Goal: Task Accomplishment & Management: Use online tool/utility

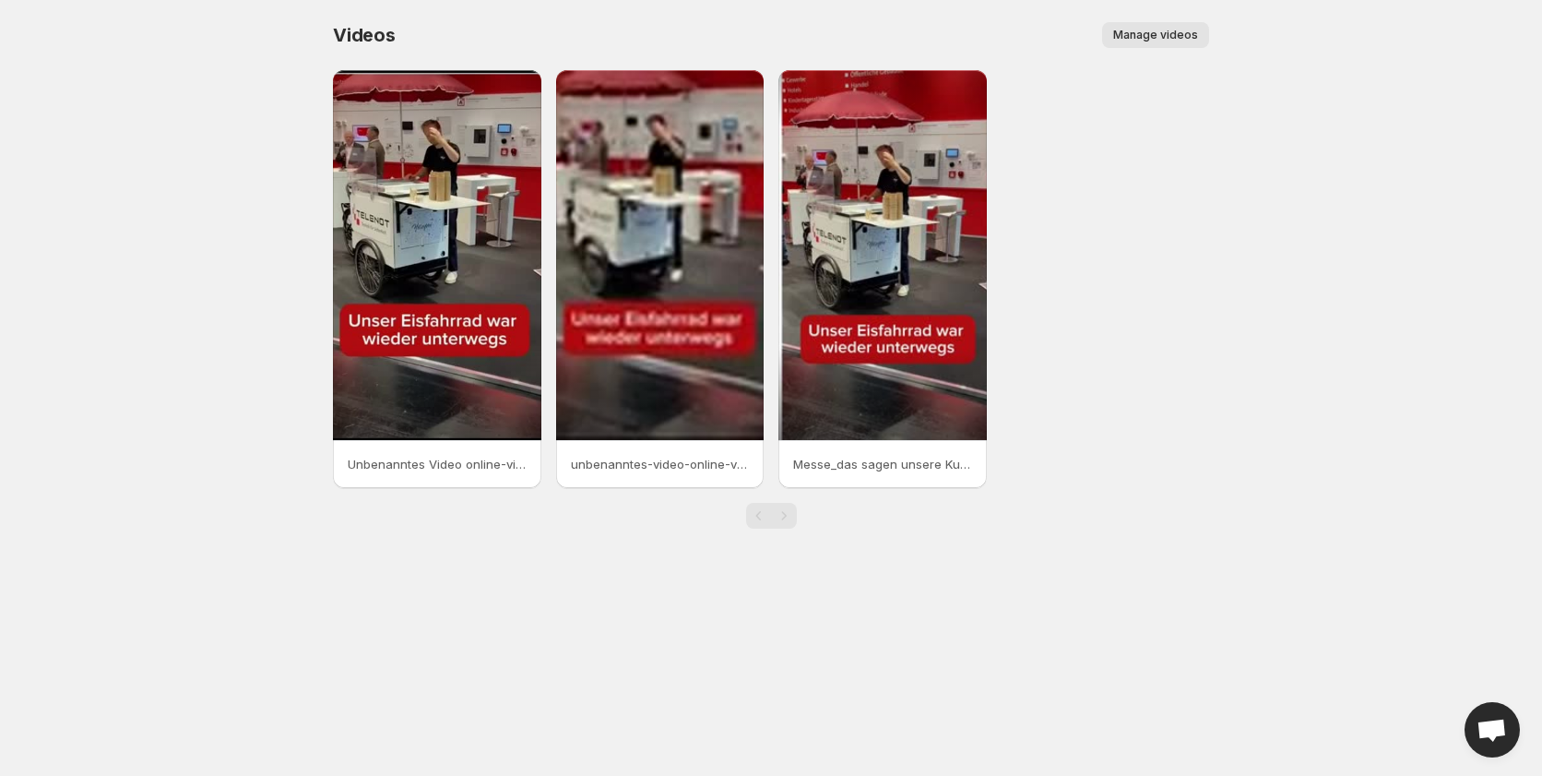
click at [1134, 36] on span "Manage videos" at bounding box center [1155, 35] width 85 height 15
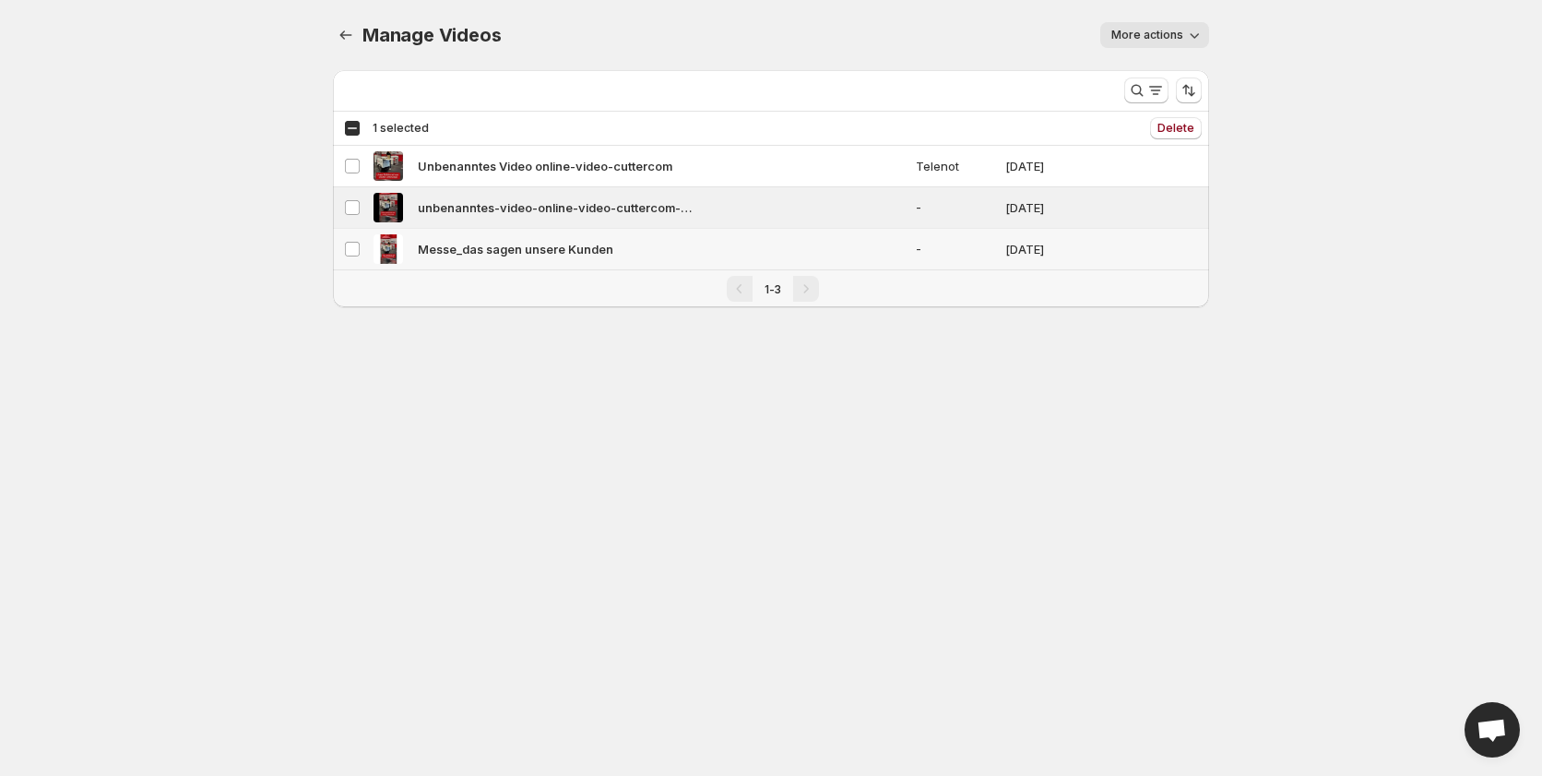
click at [353, 239] on td "Select video" at bounding box center [350, 250] width 35 height 42
click at [1172, 120] on button "Delete" at bounding box center [1176, 128] width 52 height 22
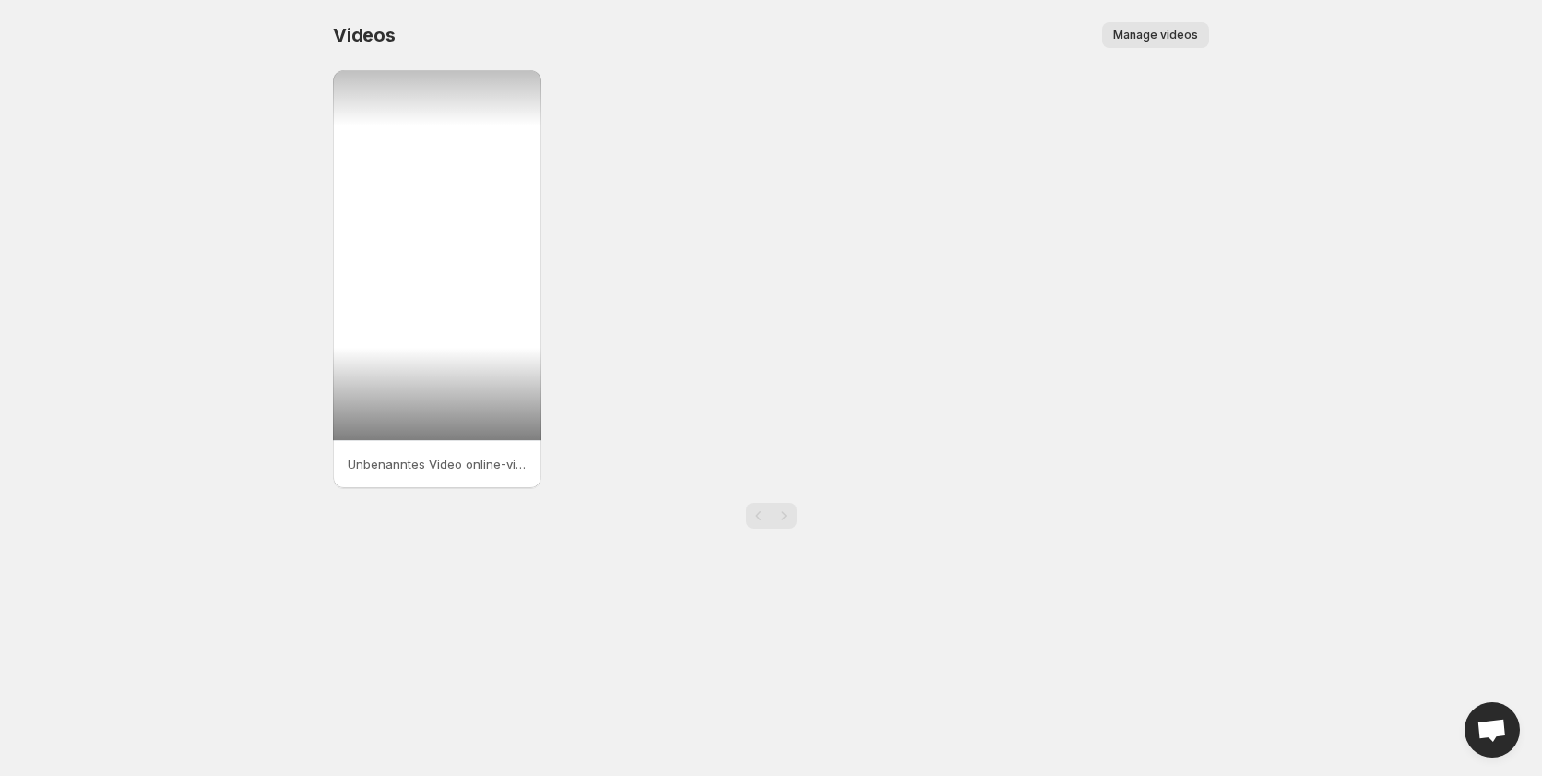
click at [443, 244] on div at bounding box center [437, 255] width 208 height 370
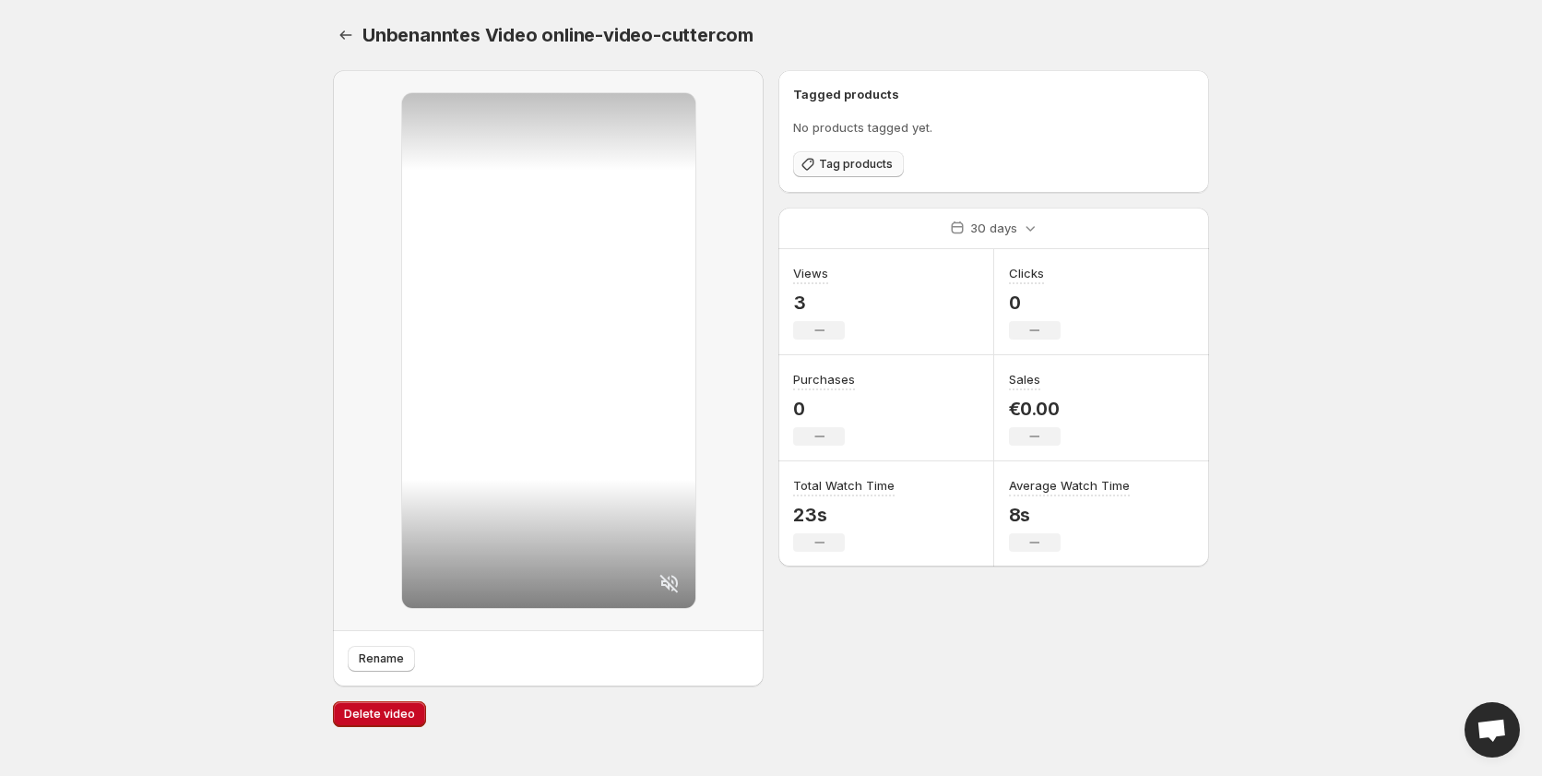
click at [845, 168] on span "Tag products" at bounding box center [856, 164] width 74 height 15
click at [344, 38] on icon "Settings" at bounding box center [346, 35] width 18 height 18
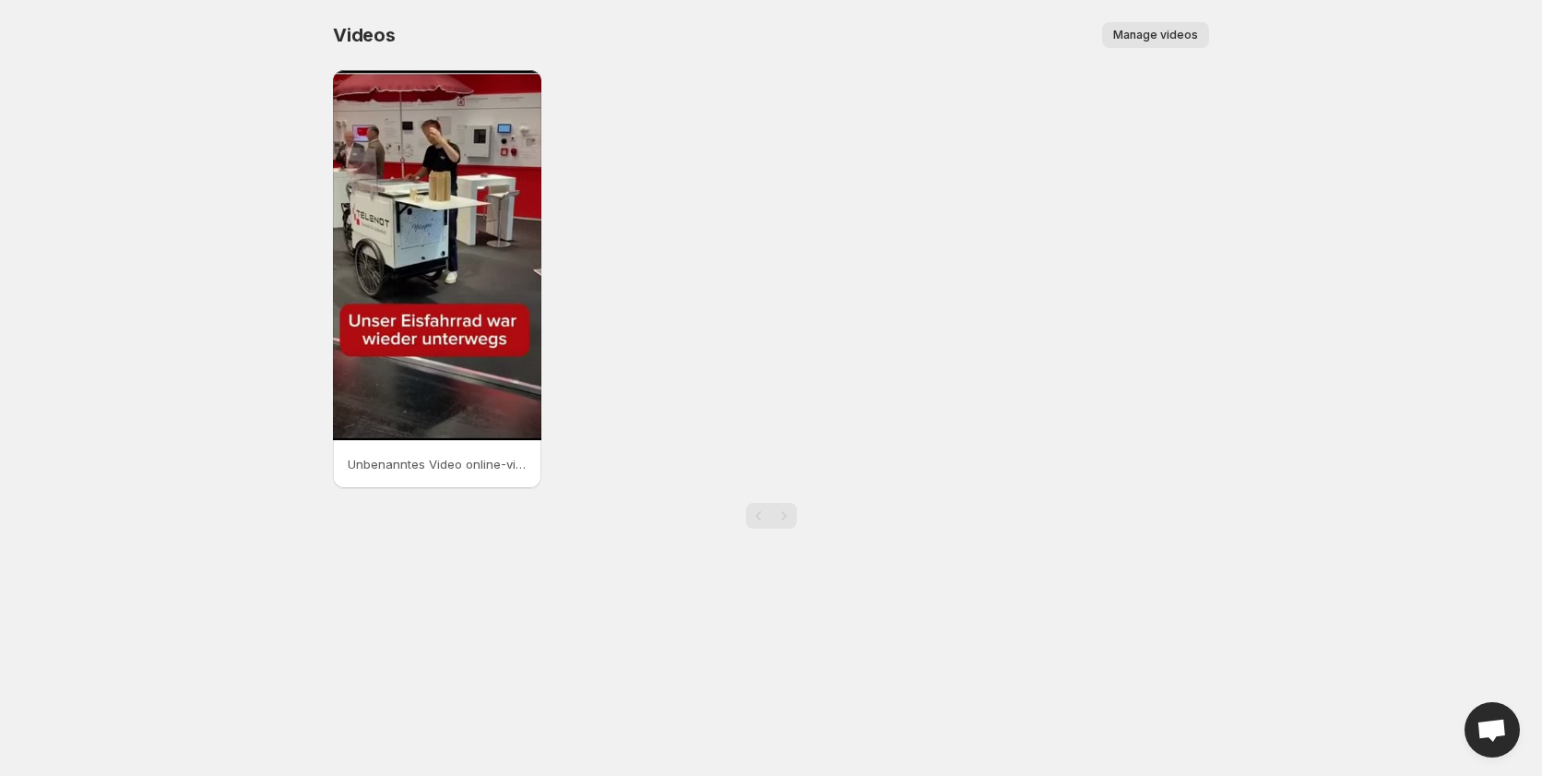
click at [1177, 35] on span "Manage videos" at bounding box center [1155, 35] width 85 height 15
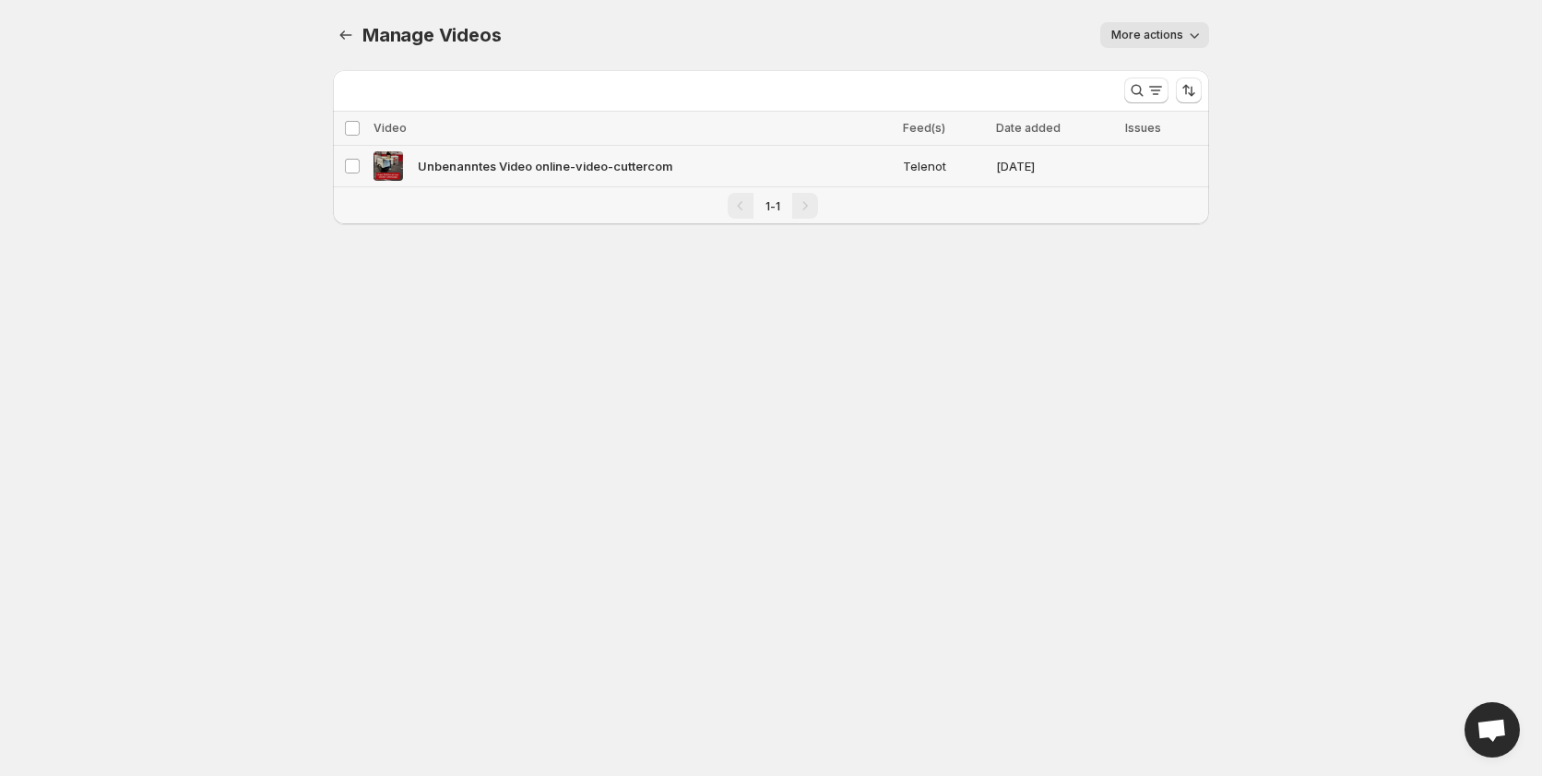
click at [478, 160] on span "Unbenanntes Video online-video-cuttercom" at bounding box center [545, 166] width 255 height 18
click at [1196, 38] on icon "button" at bounding box center [1194, 35] width 18 height 18
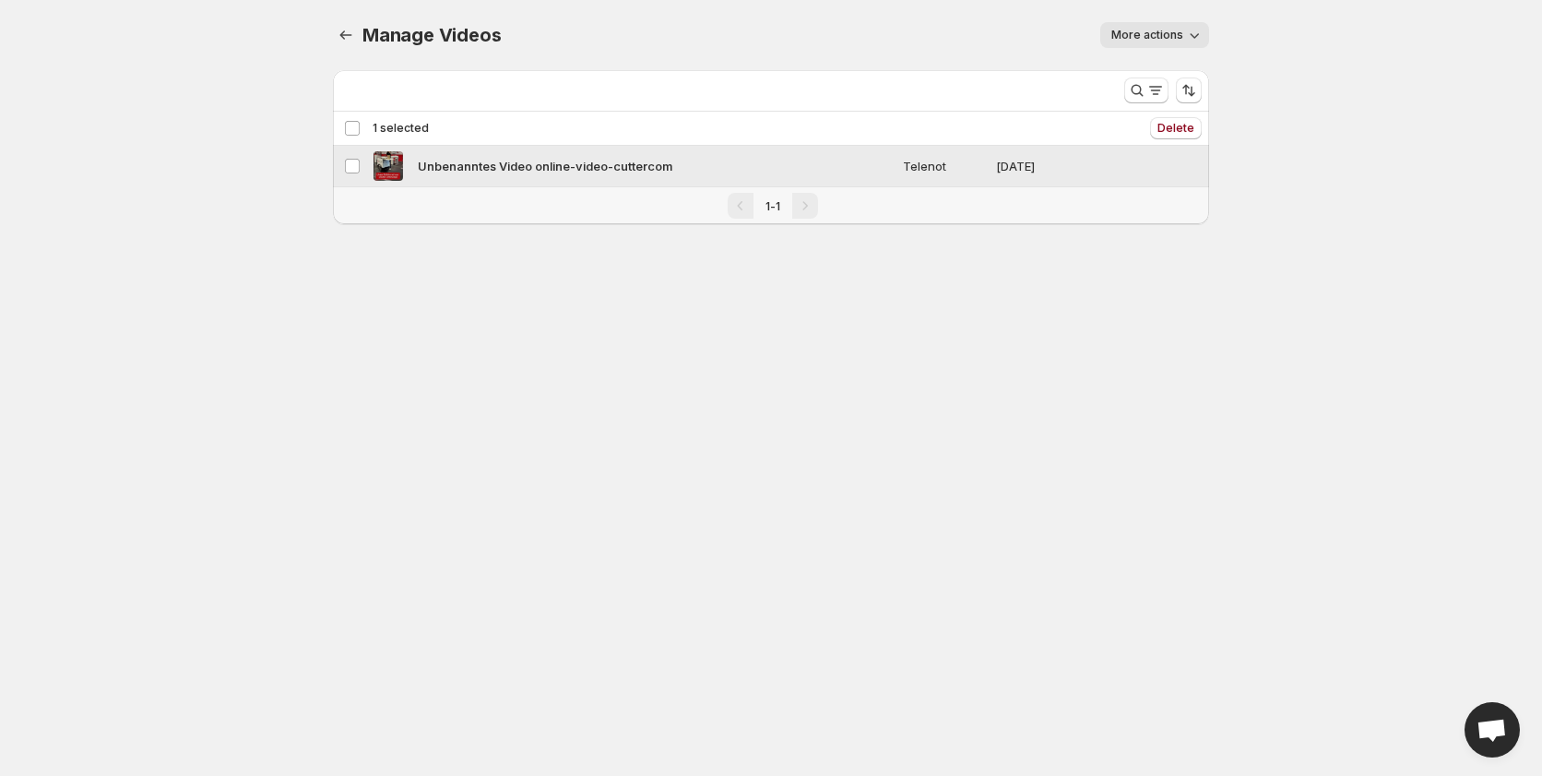
click at [450, 164] on span "Unbenanntes Video online-video-cuttercom" at bounding box center [545, 166] width 255 height 18
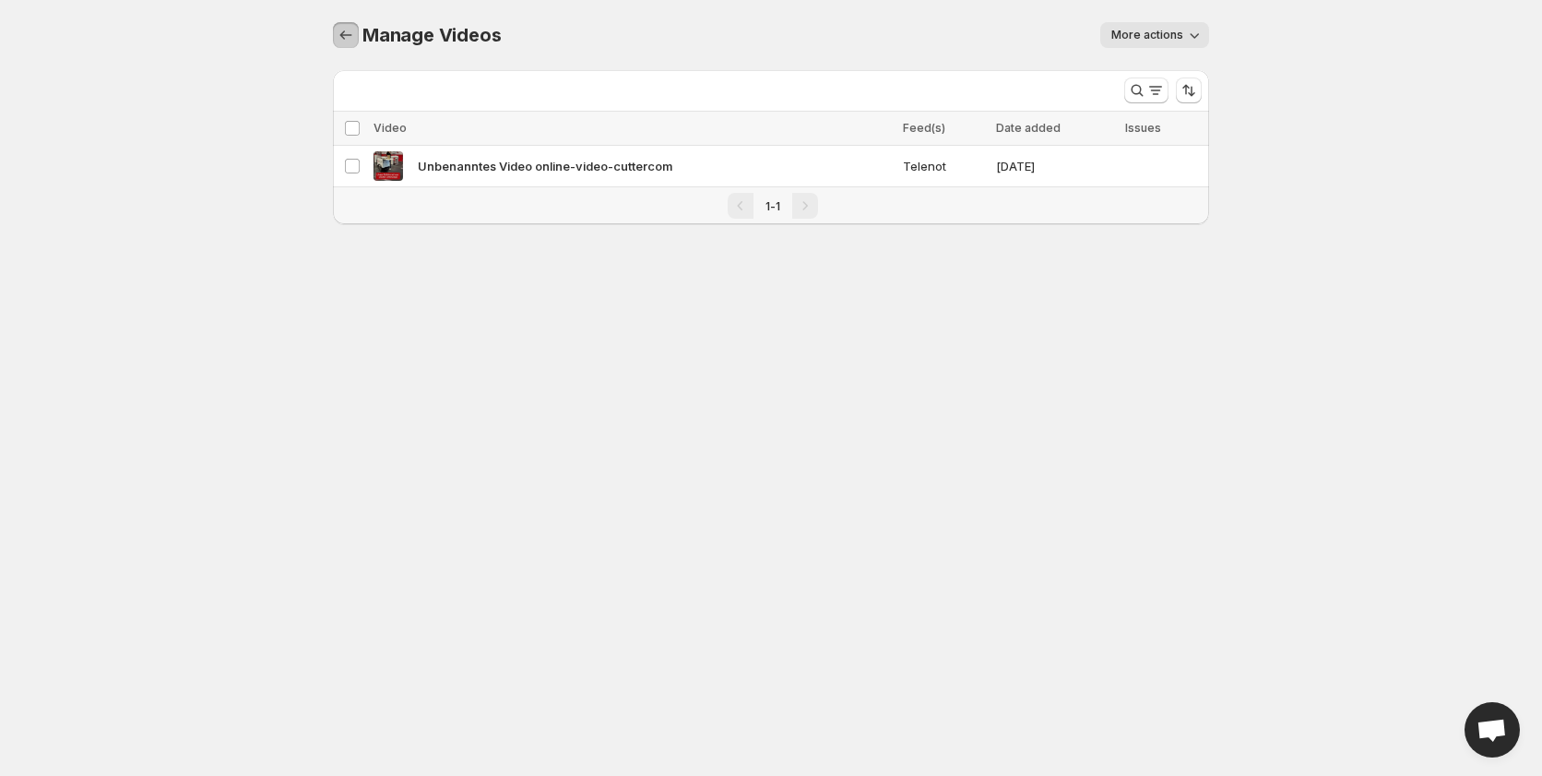
click at [352, 34] on icon "Manage Videos" at bounding box center [346, 35] width 18 height 18
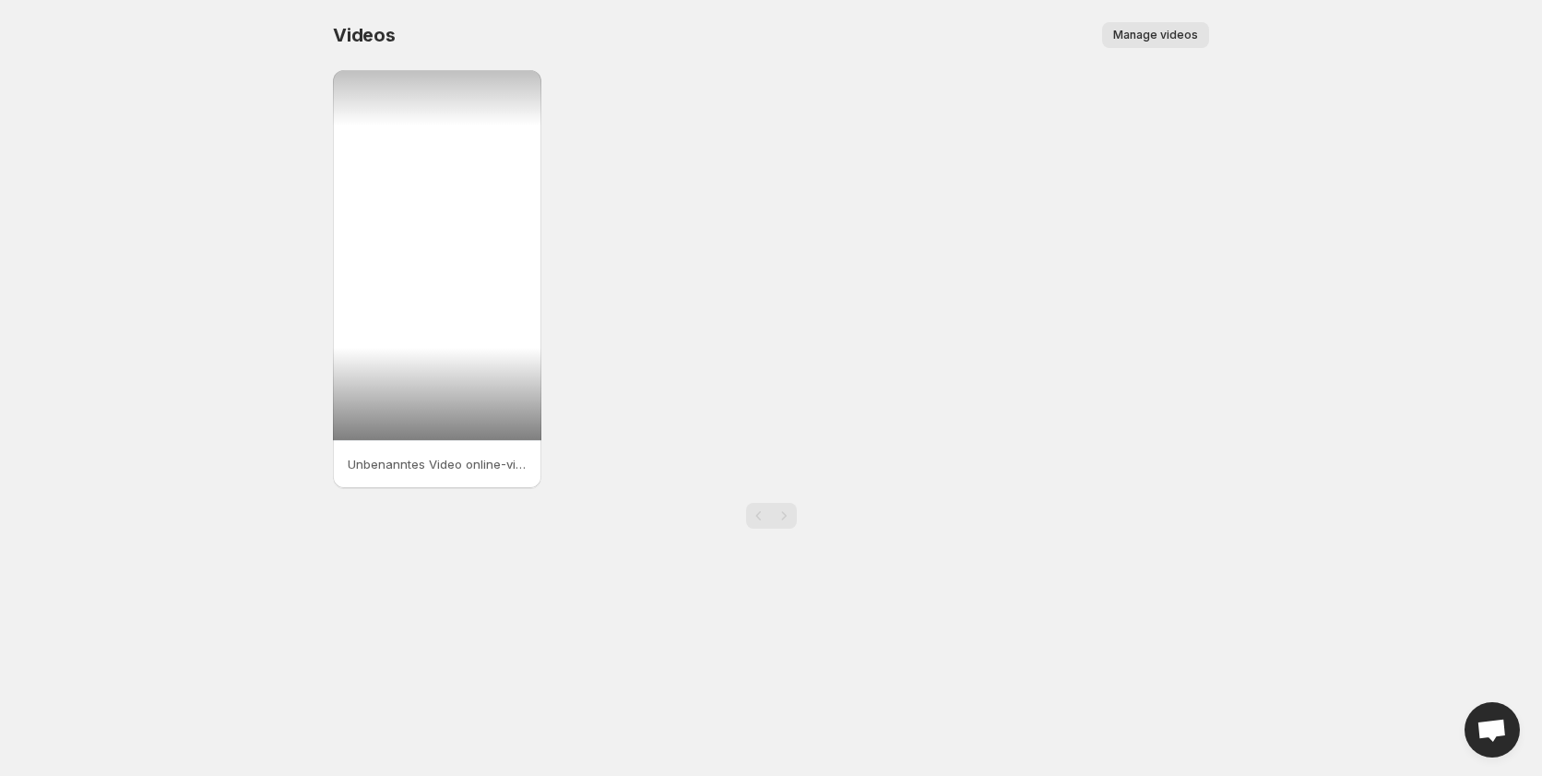
click at [387, 188] on div at bounding box center [437, 255] width 208 height 370
